Goal: Obtain resource: Download file/media

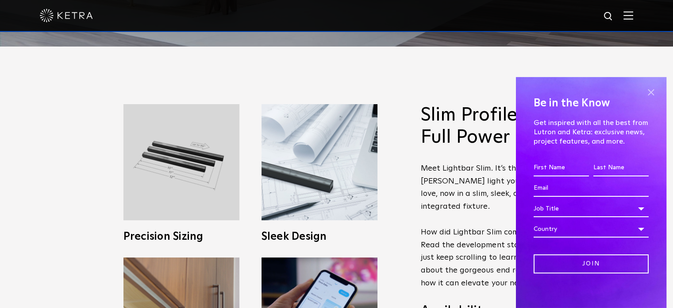
scroll to position [262, 0]
click at [645, 88] on span at bounding box center [650, 92] width 13 height 13
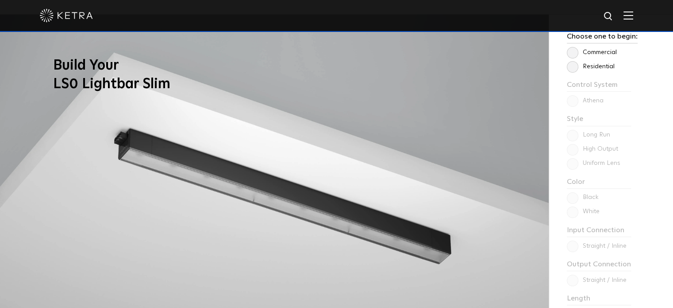
scroll to position [700, 0]
click at [577, 66] on label "Residential" at bounding box center [591, 66] width 48 height 8
click at [0, 0] on input "Residential" at bounding box center [0, 0] width 0 height 0
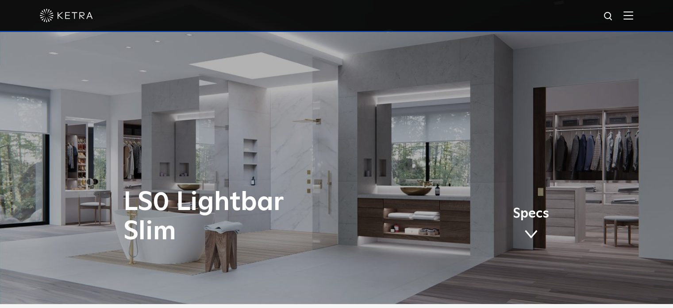
scroll to position [0, 0]
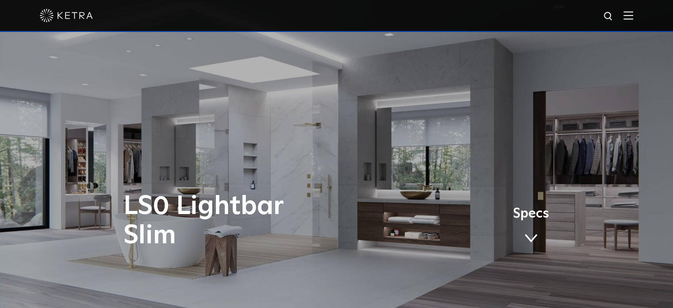
click at [528, 230] on link "Specs" at bounding box center [531, 228] width 36 height 35
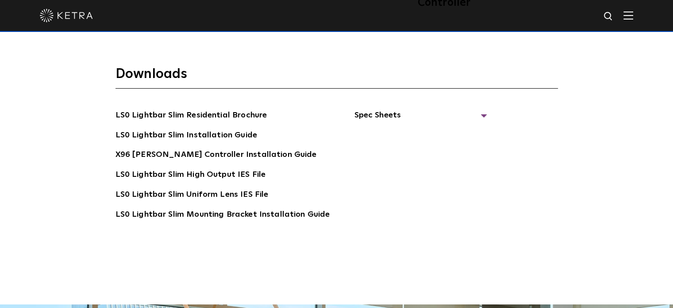
scroll to position [1671, 0]
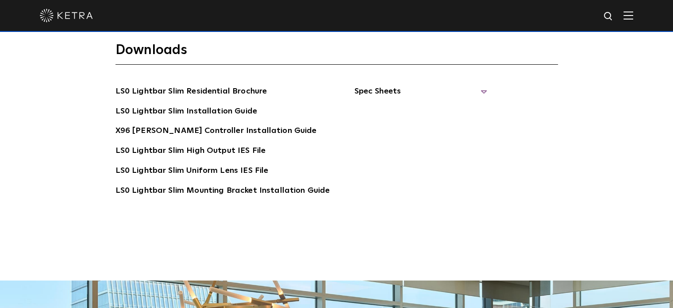
click at [367, 85] on span "Spec Sheets" at bounding box center [420, 94] width 133 height 19
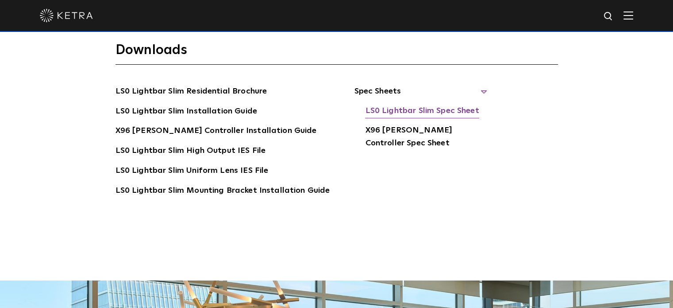
click at [391, 104] on link "LS0 Lightbar Slim Spec Sheet" at bounding box center [422, 111] width 114 height 14
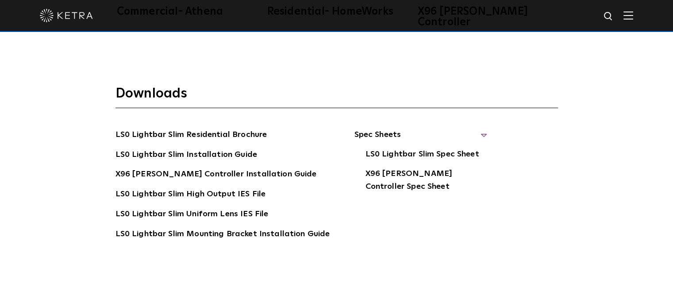
scroll to position [1627, 0]
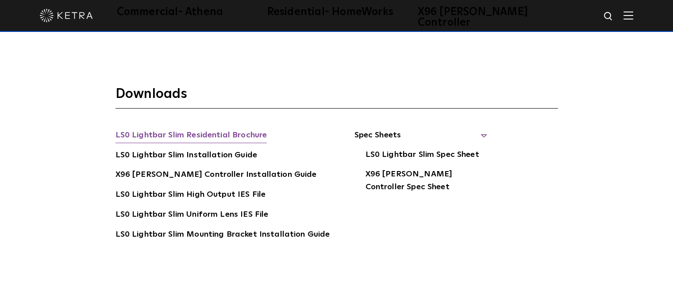
click at [150, 129] on link "LS0 Lightbar Slim Residential Brochure" at bounding box center [192, 136] width 152 height 14
